Goal: Information Seeking & Learning: Compare options

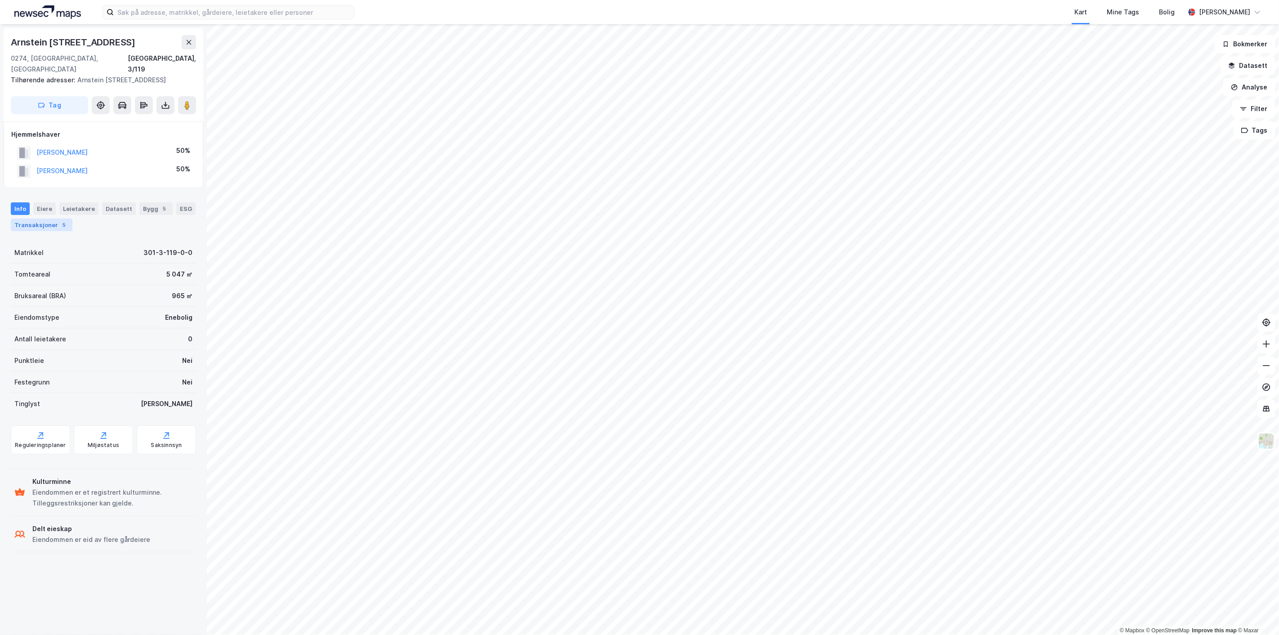
click at [53, 219] on div "Transaksjoner 5" at bounding box center [42, 225] width 62 height 13
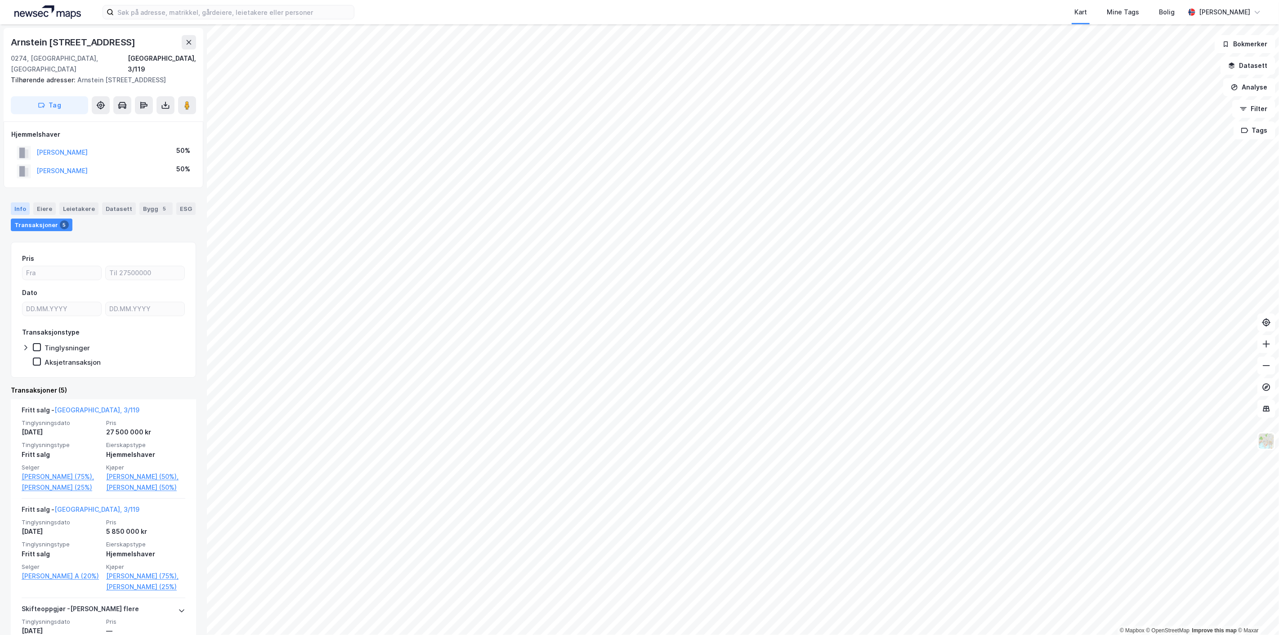
click at [20, 202] on div "Info" at bounding box center [20, 208] width 19 height 13
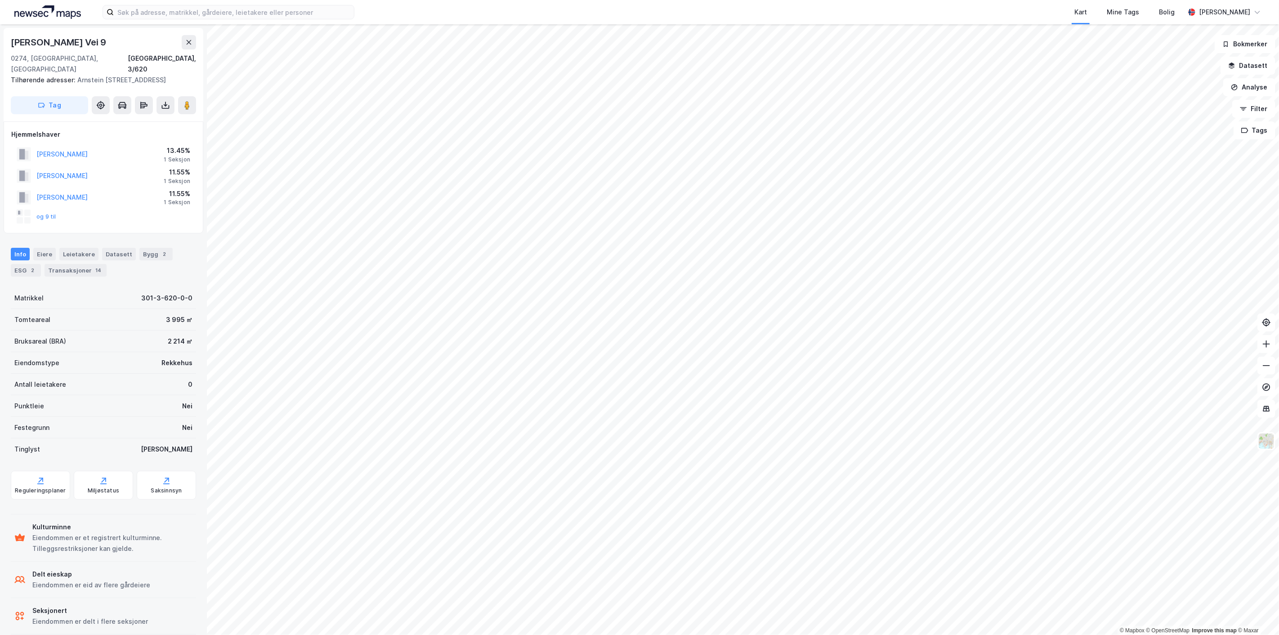
scroll to position [0, 0]
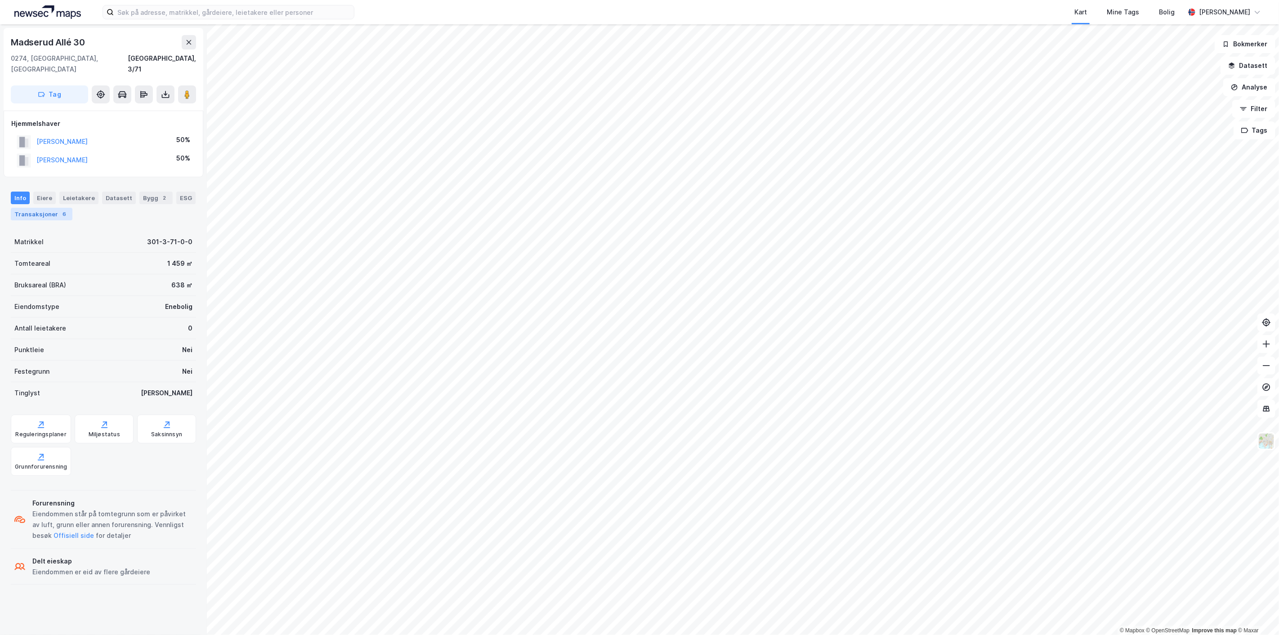
click at [50, 208] on div "Transaksjoner 6" at bounding box center [42, 214] width 62 height 13
